Goal: Check status: Check status

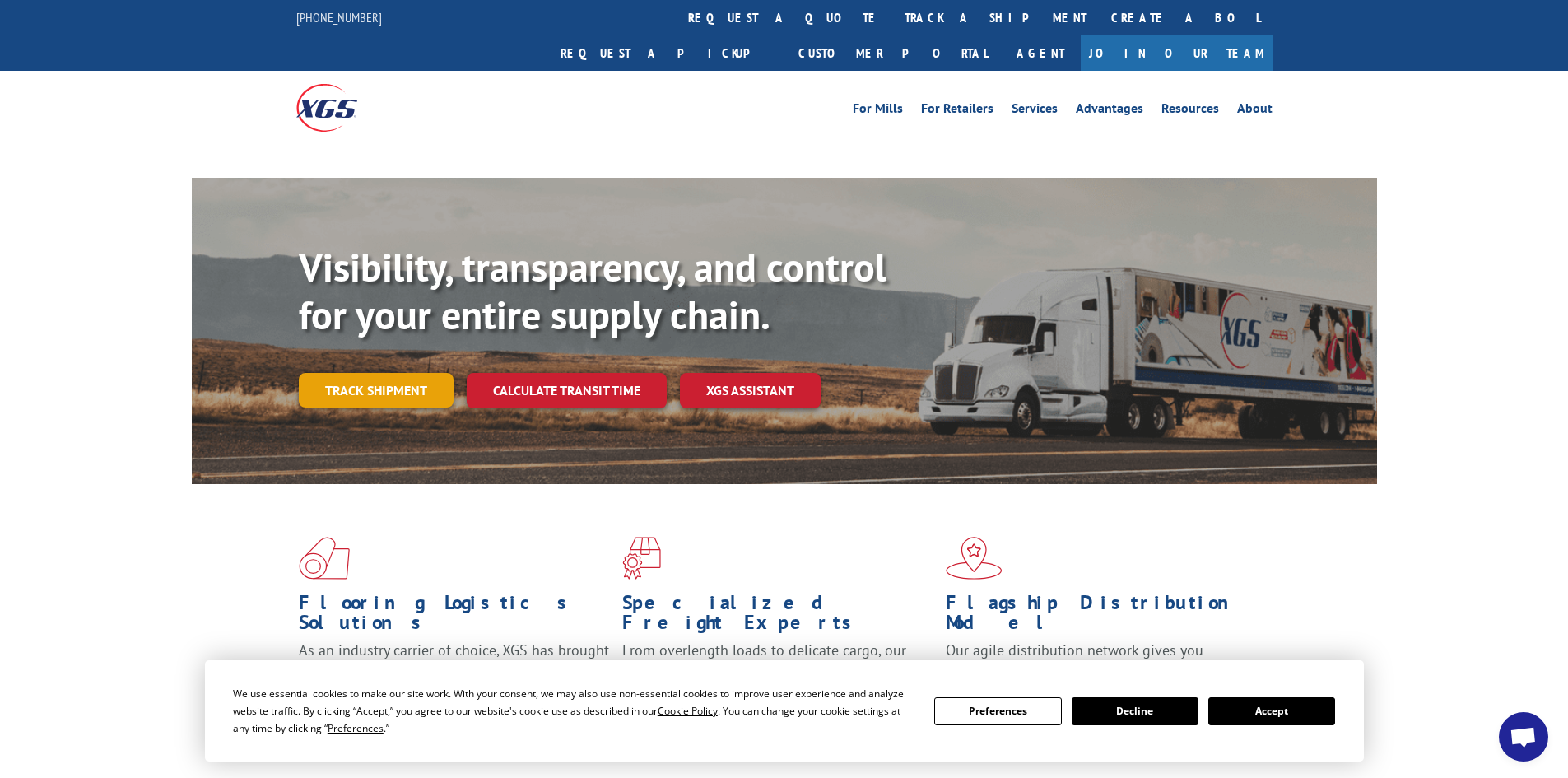
click at [349, 373] on link "Track shipment" at bounding box center [376, 390] width 155 height 35
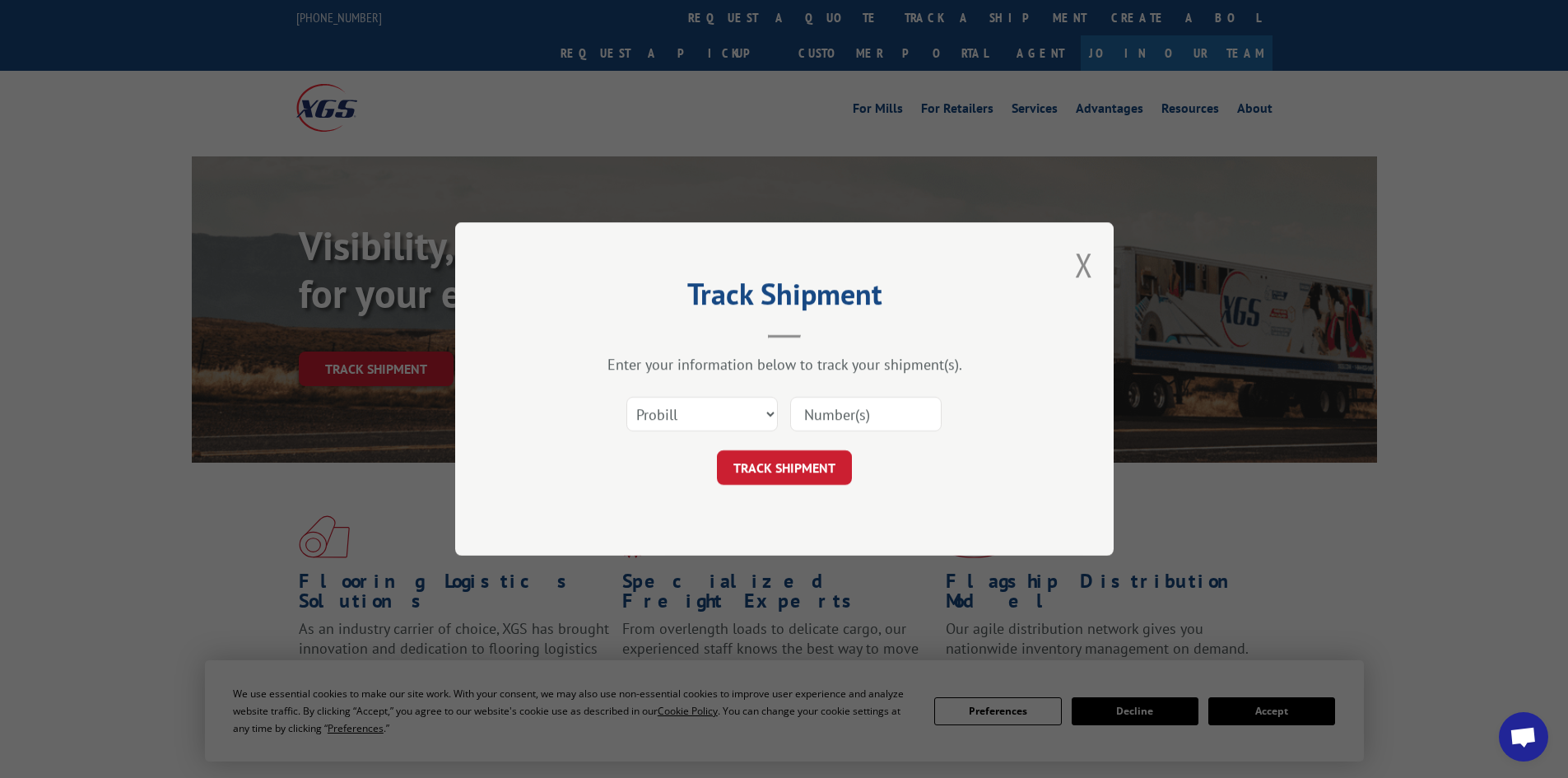
click at [821, 412] on input at bounding box center [865, 414] width 151 height 35
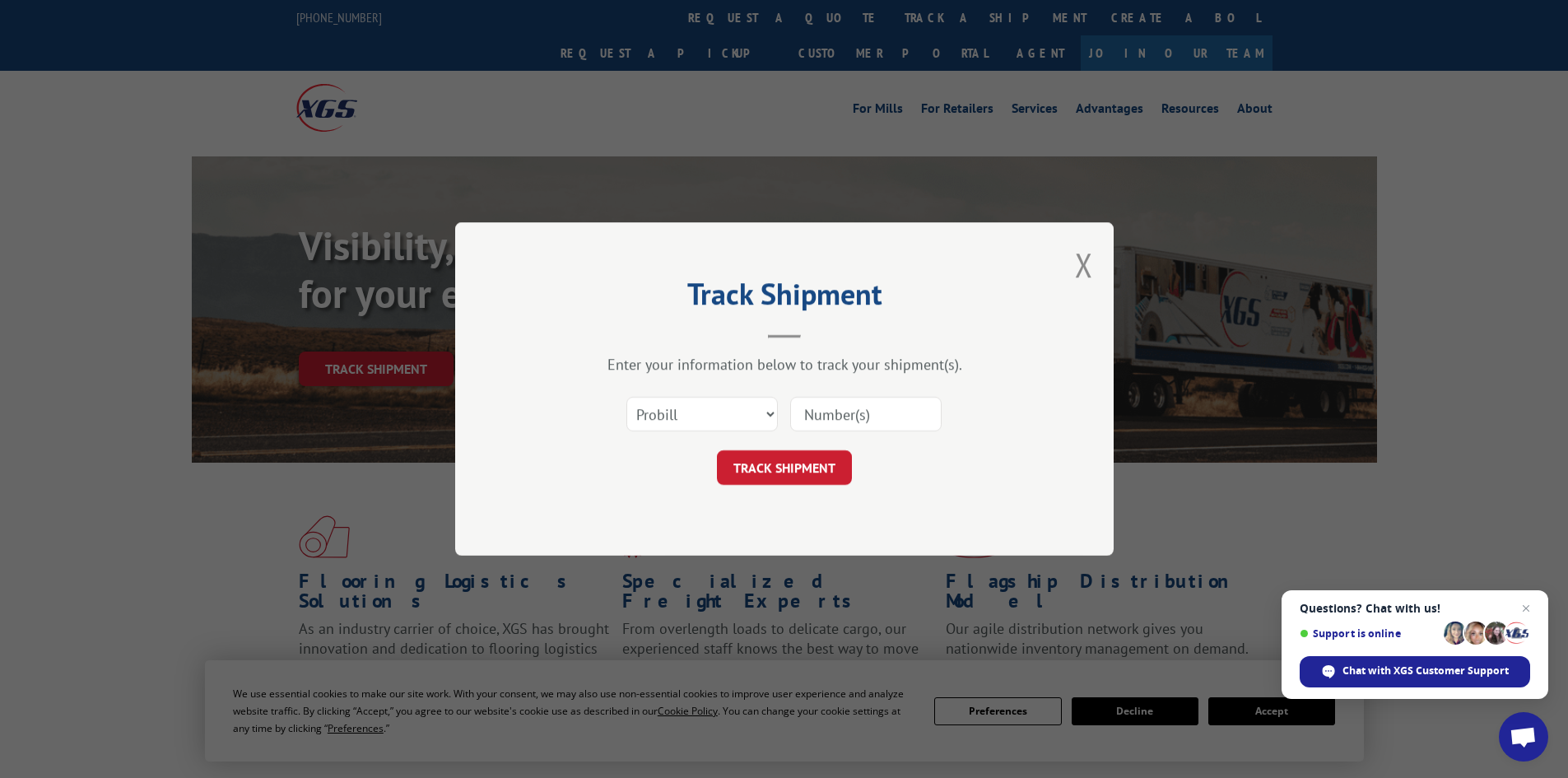
paste input "263935251007"
type input "263935251007"
click at [772, 470] on button "TRACK SHIPMENT" at bounding box center [784, 467] width 135 height 35
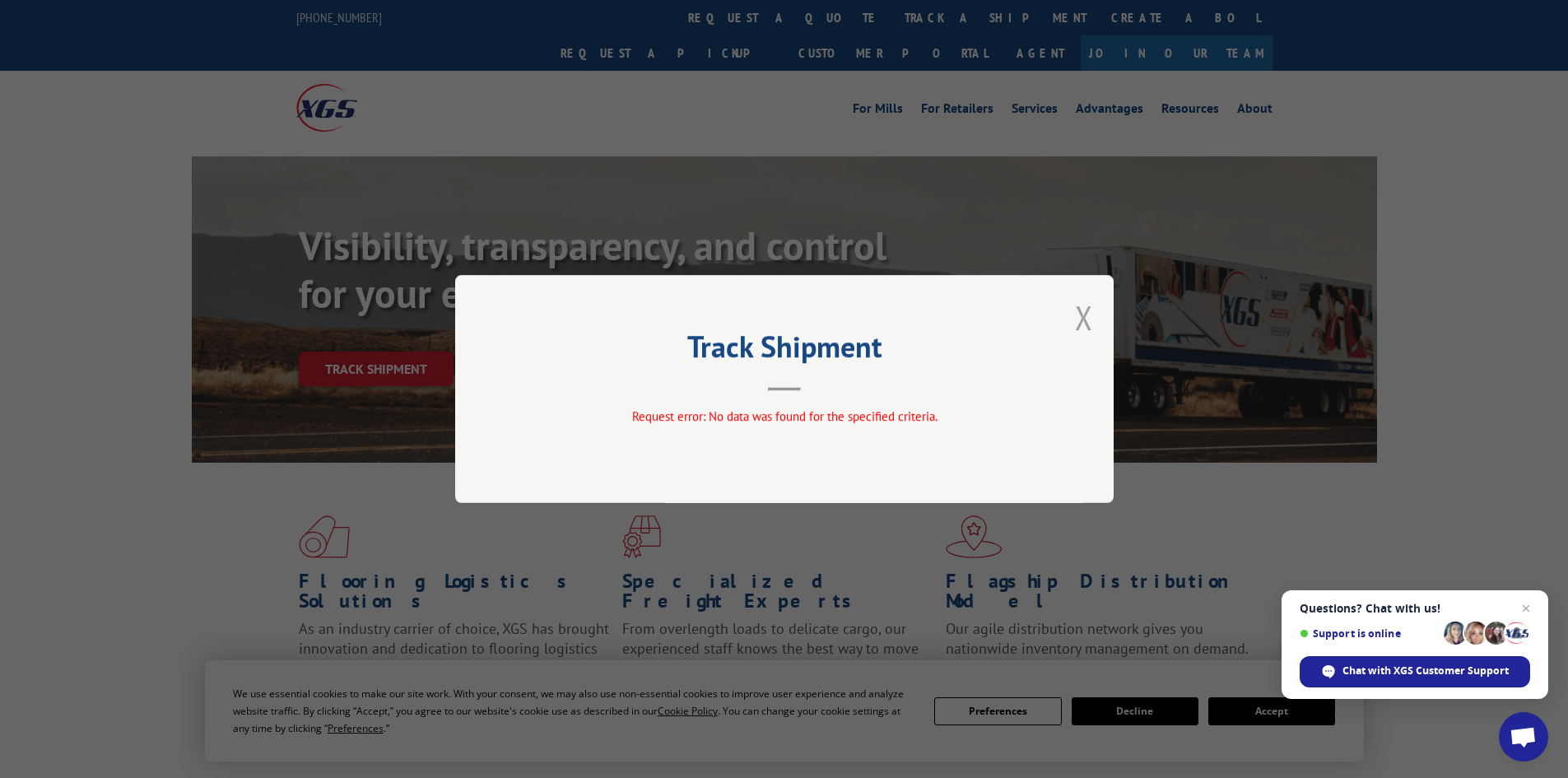
click at [1084, 306] on button "Close modal" at bounding box center [1083, 317] width 18 height 43
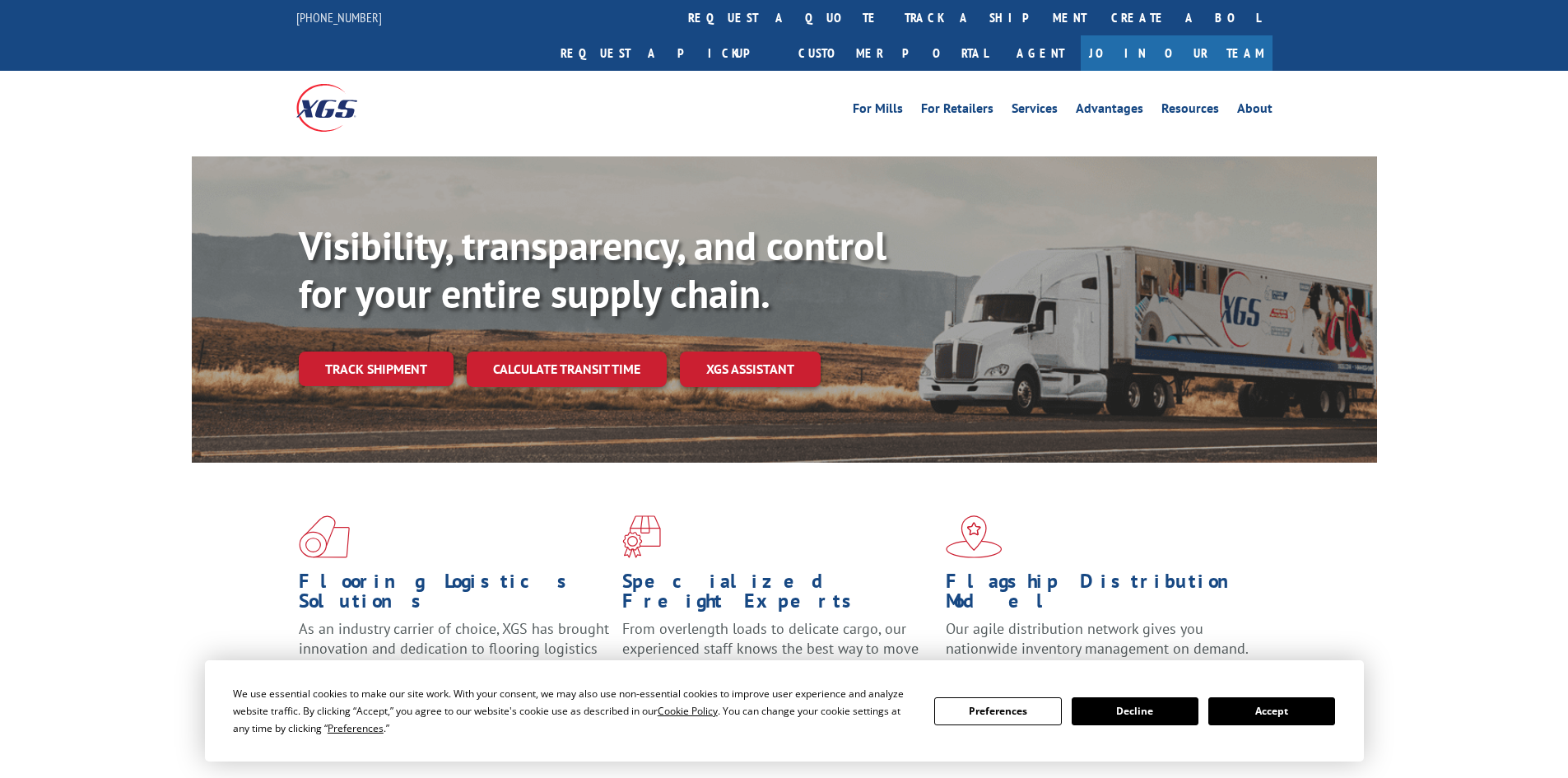
click at [398, 351] on link "Track shipment" at bounding box center [376, 368] width 155 height 35
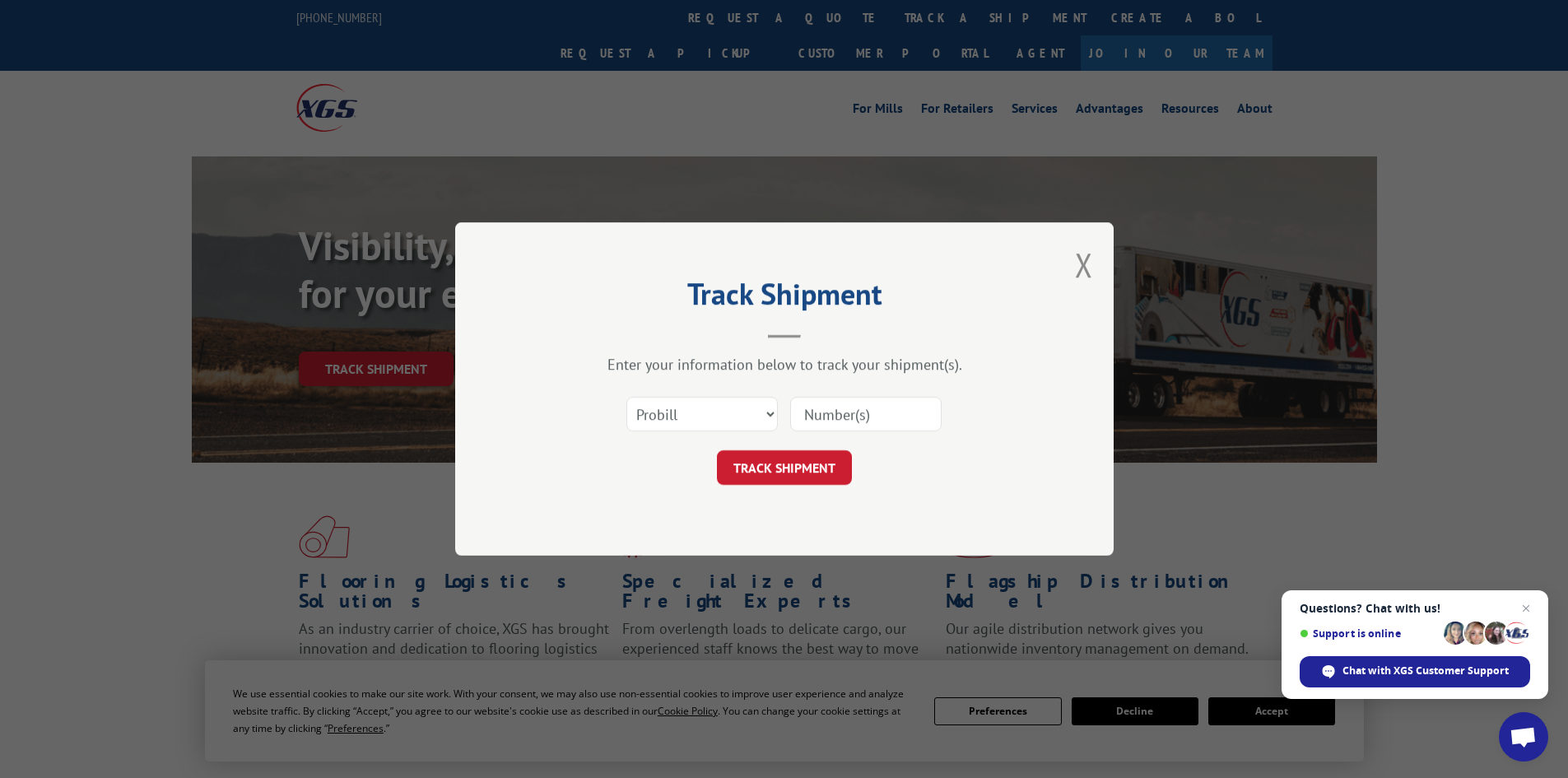
click at [824, 413] on input at bounding box center [865, 414] width 151 height 35
type input "844947"
click at [1087, 267] on button "Close modal" at bounding box center [1083, 265] width 18 height 43
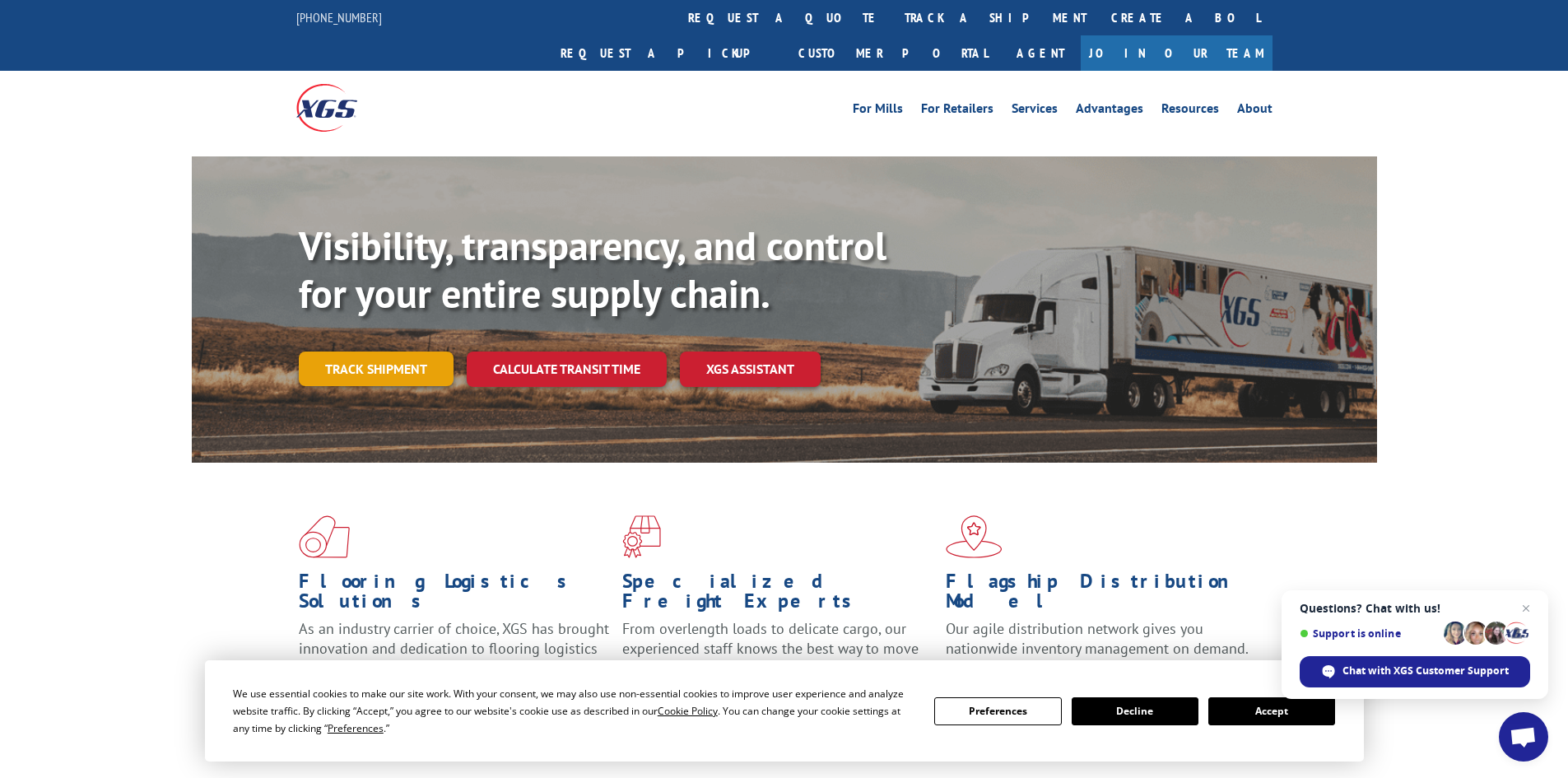
click at [394, 351] on link "Track shipment" at bounding box center [376, 368] width 155 height 35
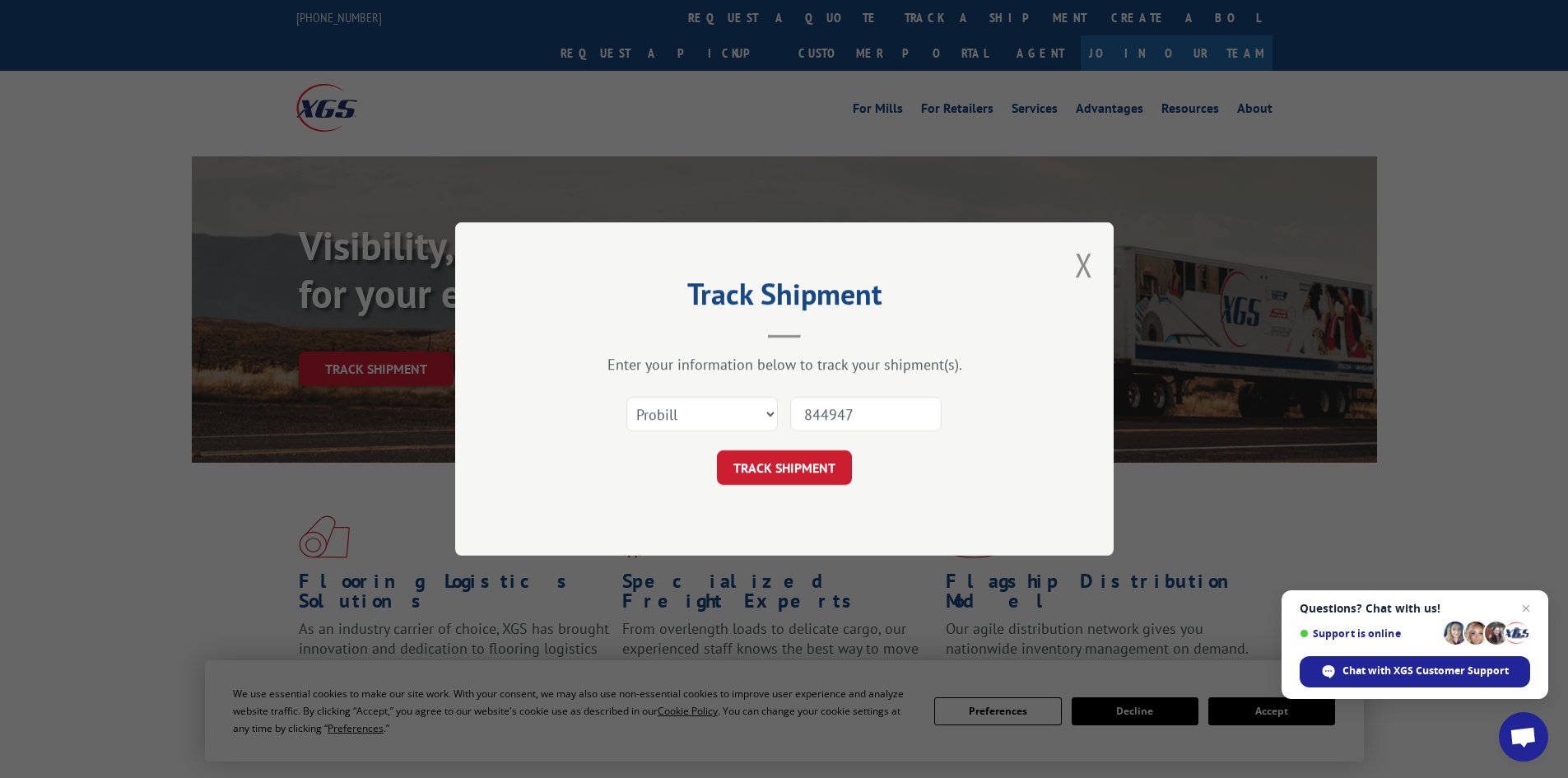
drag, startPoint x: 852, startPoint y: 416, endPoint x: 795, endPoint y: 414, distance: 57.0
click at [795, 414] on input "844947" at bounding box center [865, 414] width 151 height 35
click at [766, 421] on select "Select category... Probill BOL PO" at bounding box center [701, 414] width 151 height 35
click at [829, 425] on input at bounding box center [865, 414] width 151 height 35
paste input "479134"
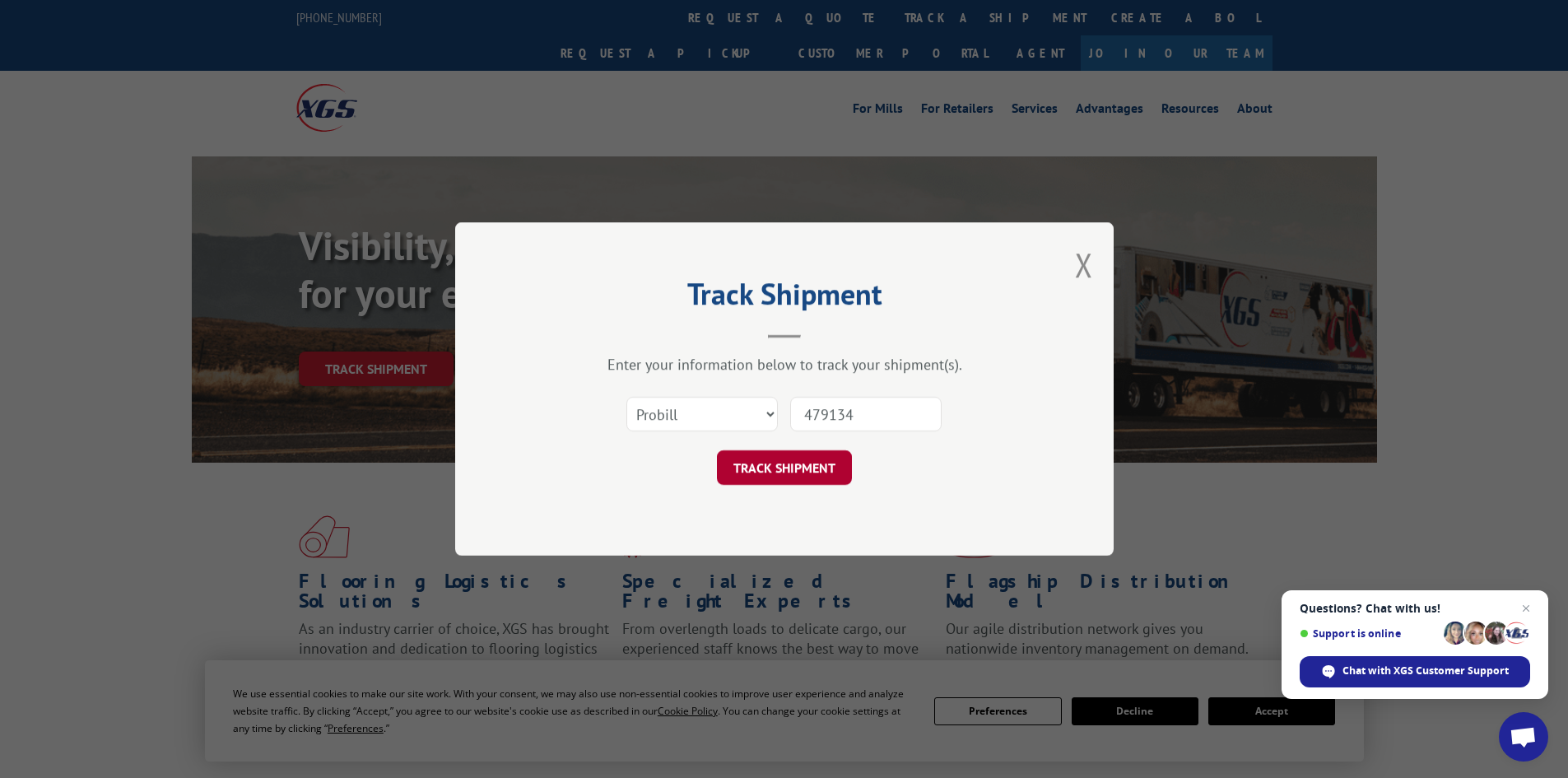
type input "479134"
click at [781, 477] on button "TRACK SHIPMENT" at bounding box center [784, 467] width 135 height 35
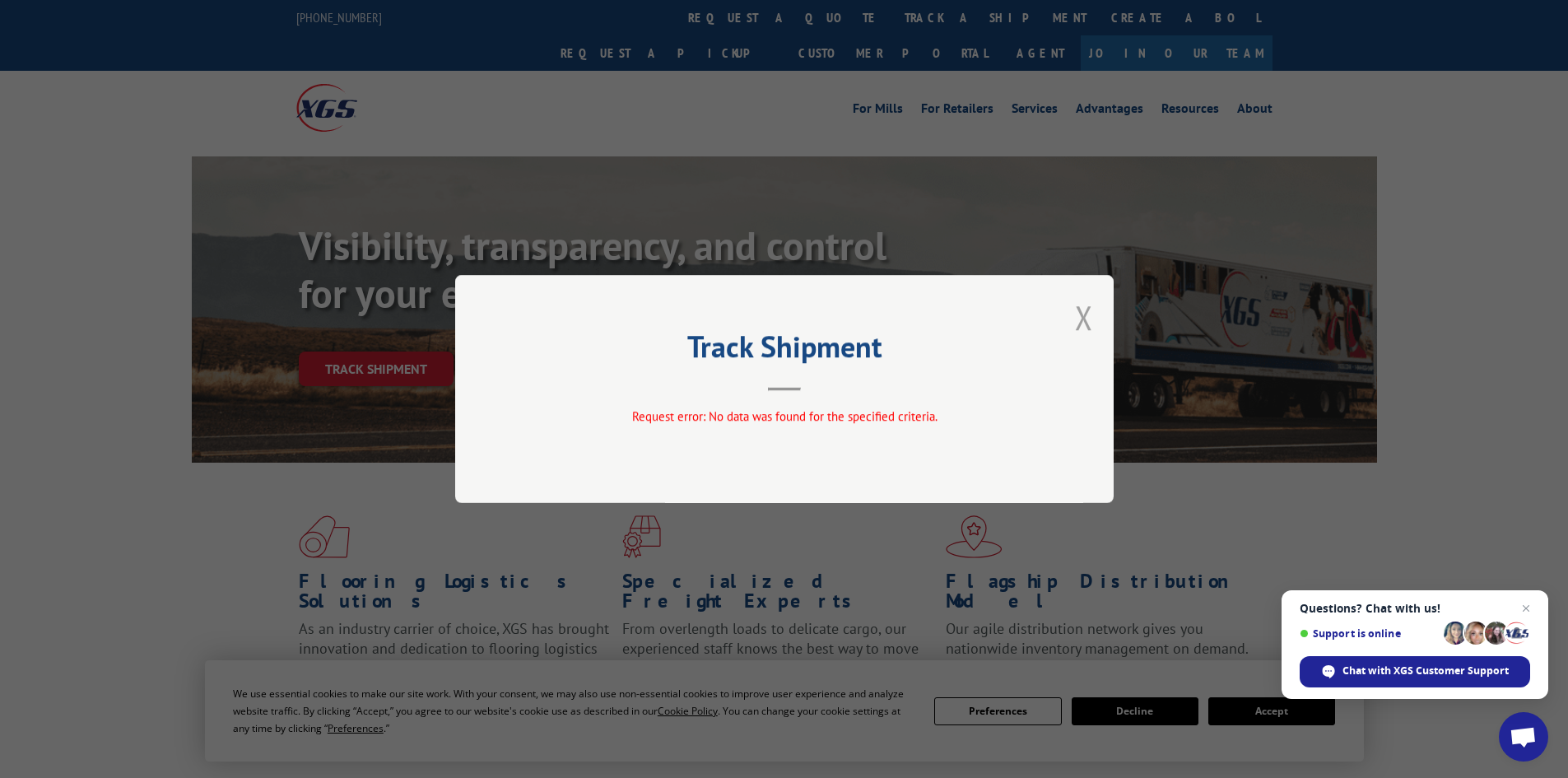
click at [1091, 320] on button "Close modal" at bounding box center [1083, 317] width 18 height 43
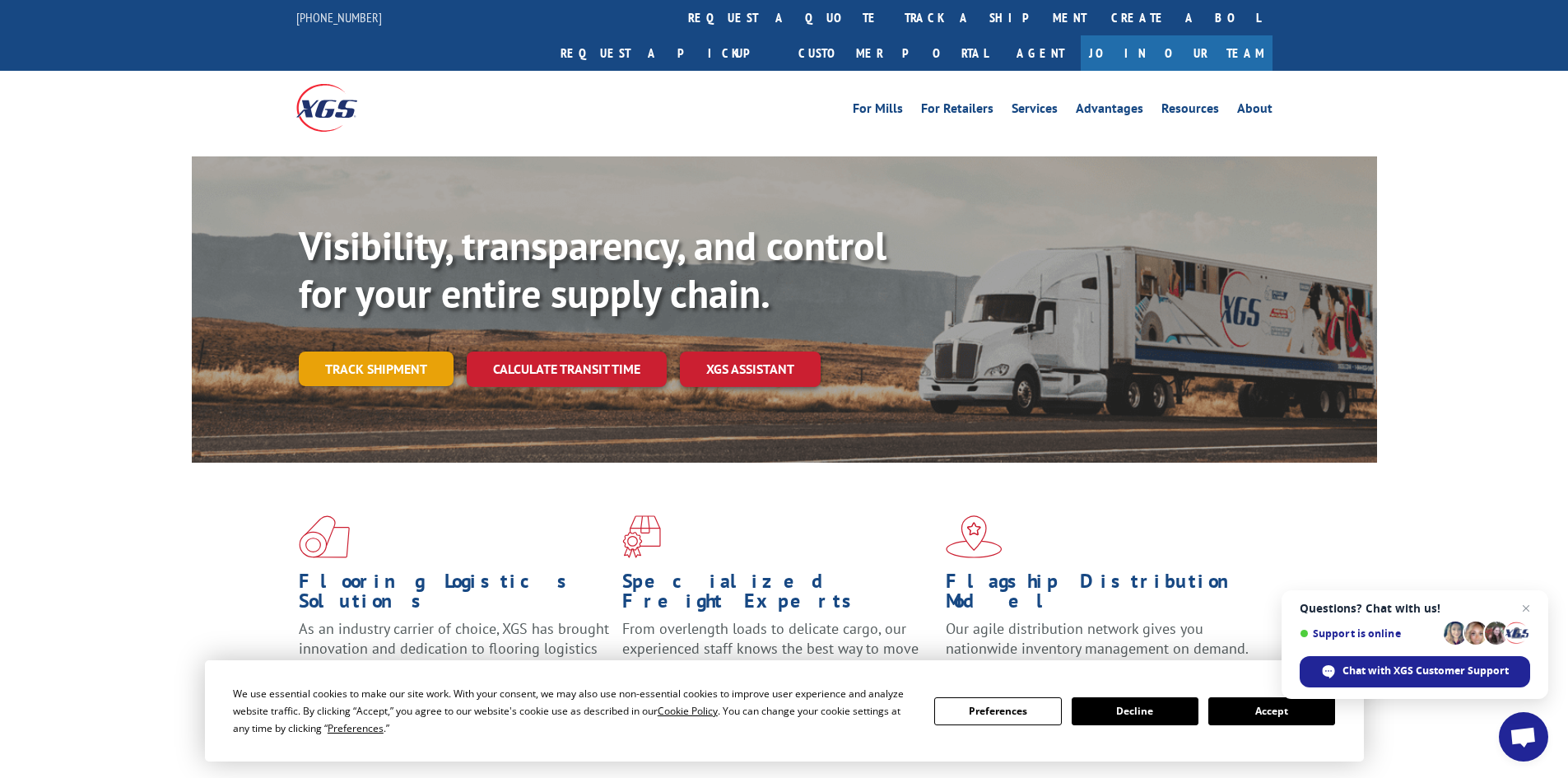
click at [356, 351] on link "Track shipment" at bounding box center [376, 368] width 155 height 35
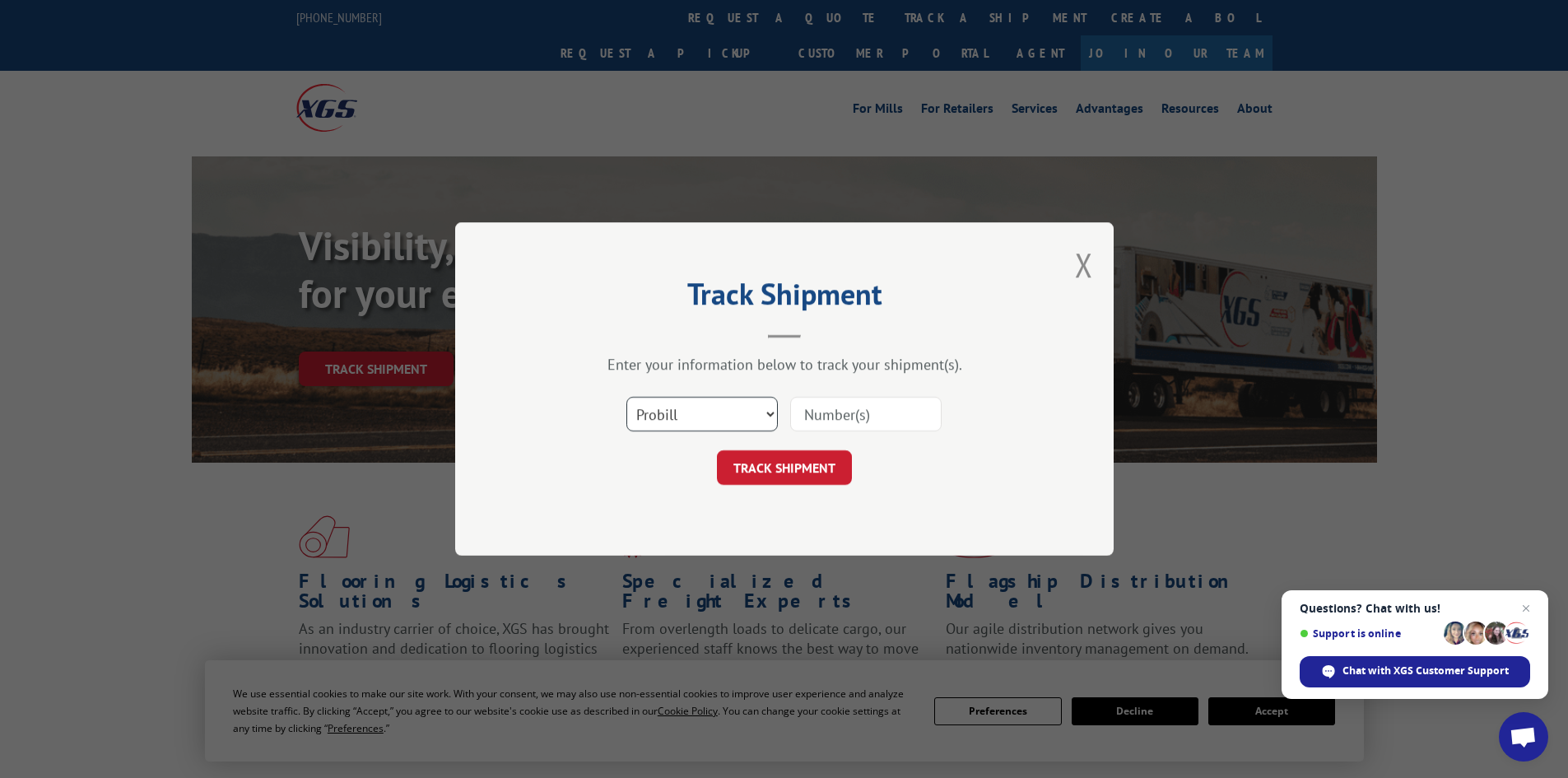
click at [747, 402] on select "Select category... Probill BOL PO" at bounding box center [701, 414] width 151 height 35
select select "bol"
click at [626, 397] on select "Select category... Probill BOL PO" at bounding box center [701, 414] width 151 height 35
click at [825, 411] on input at bounding box center [865, 414] width 151 height 35
paste input "479134"
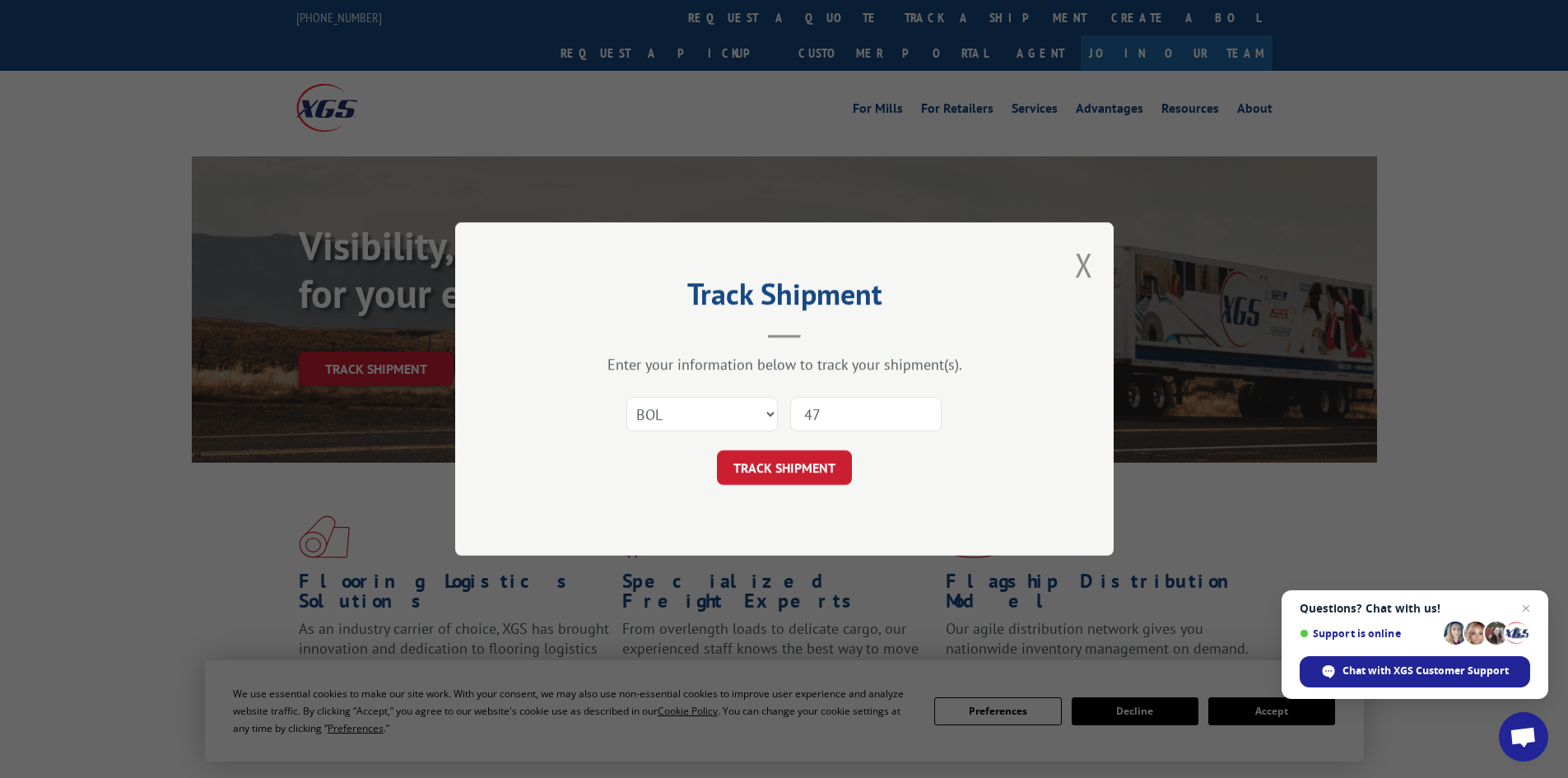
type input "4"
paste input "479134"
type input "479134"
click at [822, 466] on button "TRACK SHIPMENT" at bounding box center [784, 467] width 135 height 35
